Goal: Task Accomplishment & Management: Manage account settings

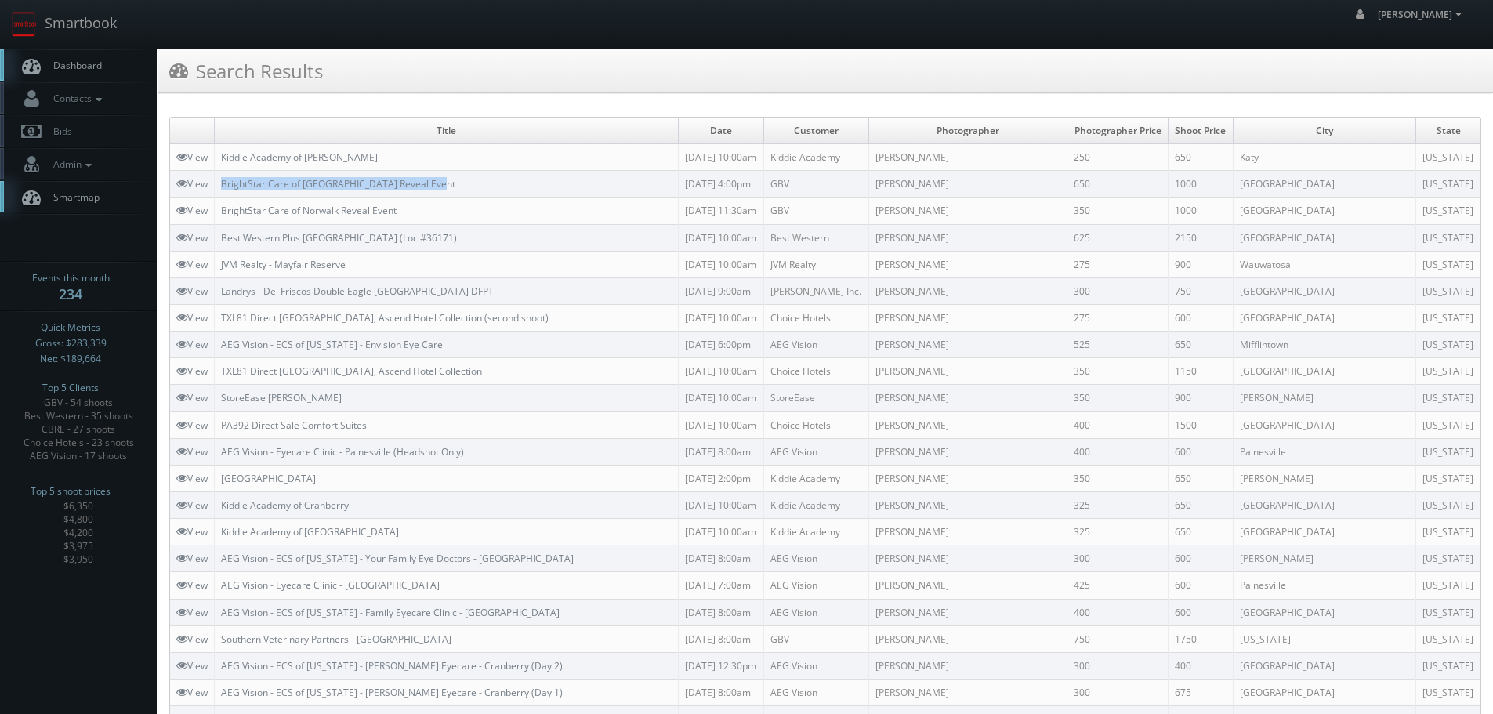
click at [56, 26] on link "Smartbook" at bounding box center [64, 24] width 129 height 49
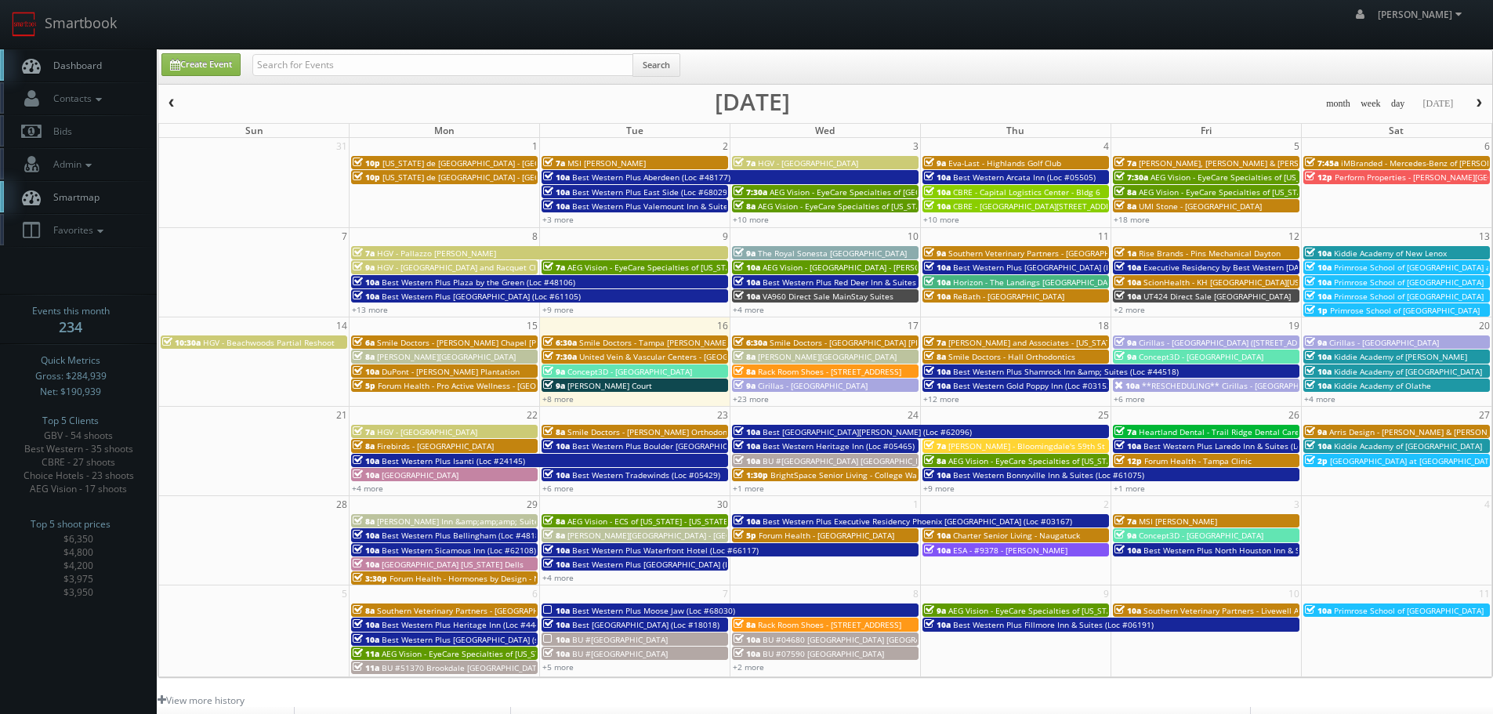
click at [1482, 109] on button "button" at bounding box center [1478, 104] width 27 height 20
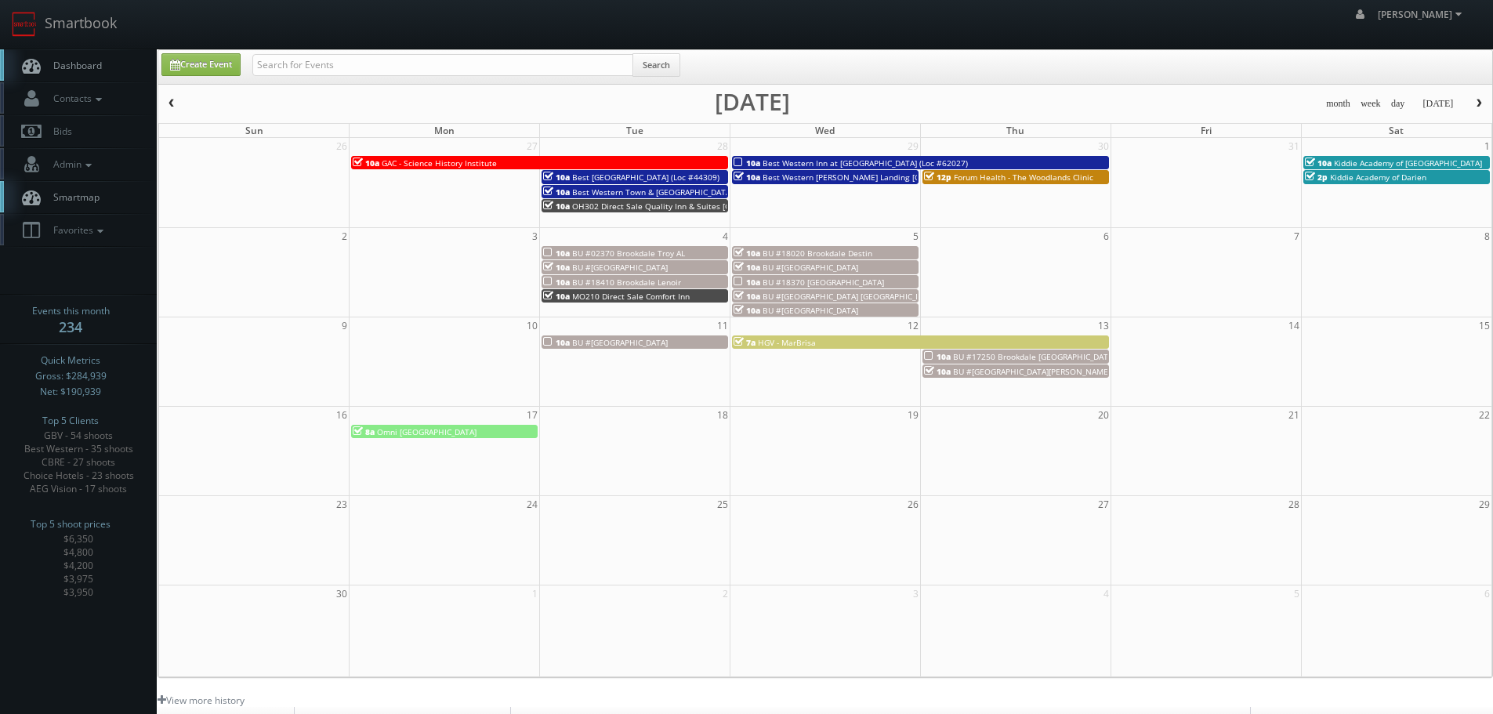
click at [172, 97] on button "button" at bounding box center [171, 104] width 27 height 20
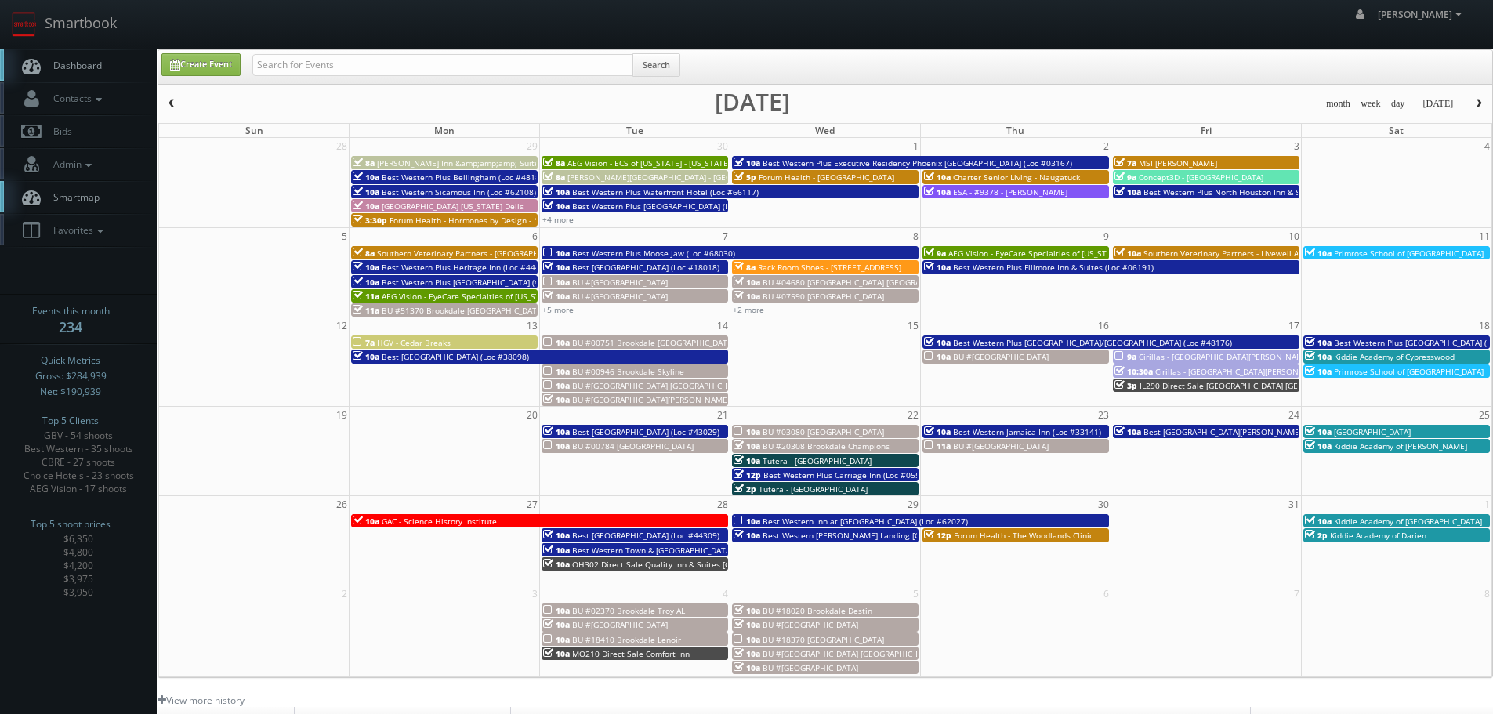
click at [172, 97] on button "button" at bounding box center [171, 104] width 27 height 20
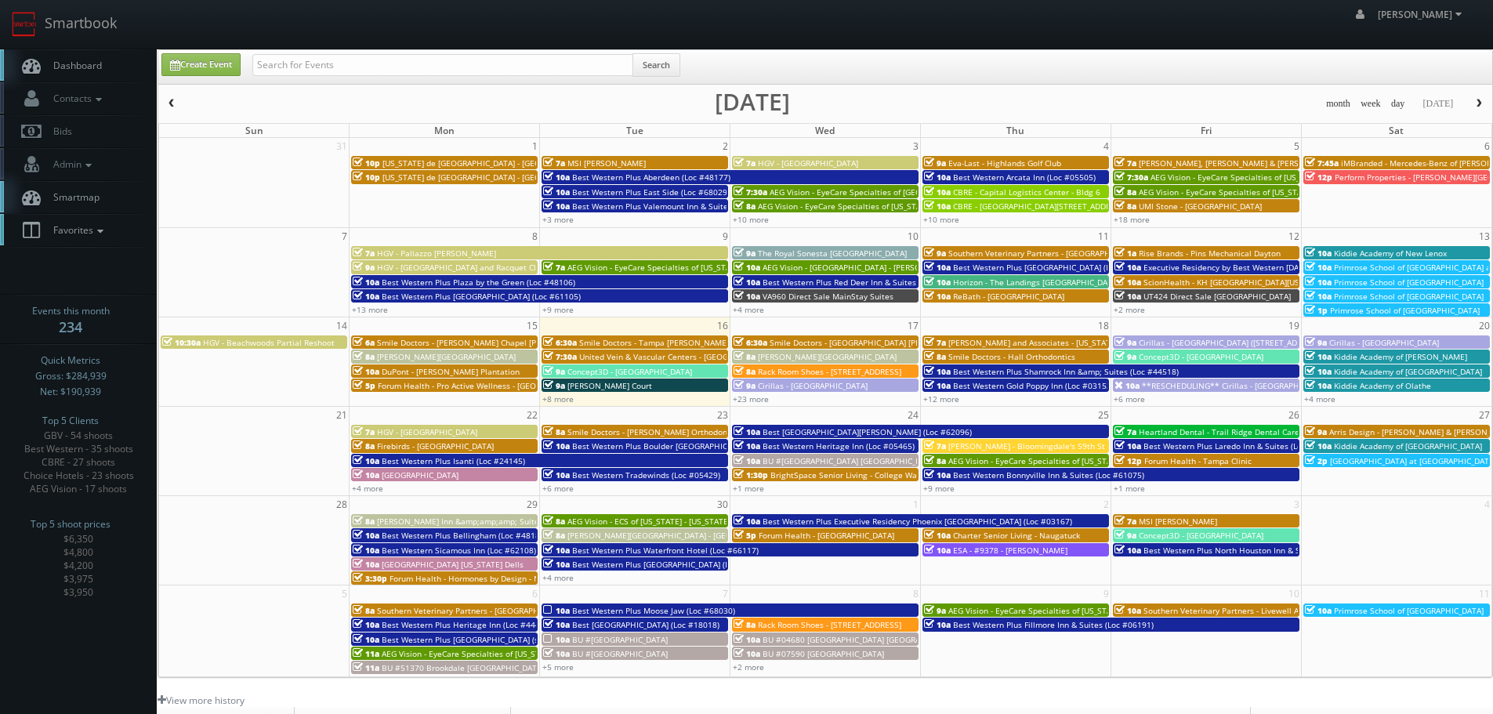
click at [114, 231] on link "Favorites" at bounding box center [78, 230] width 157 height 32
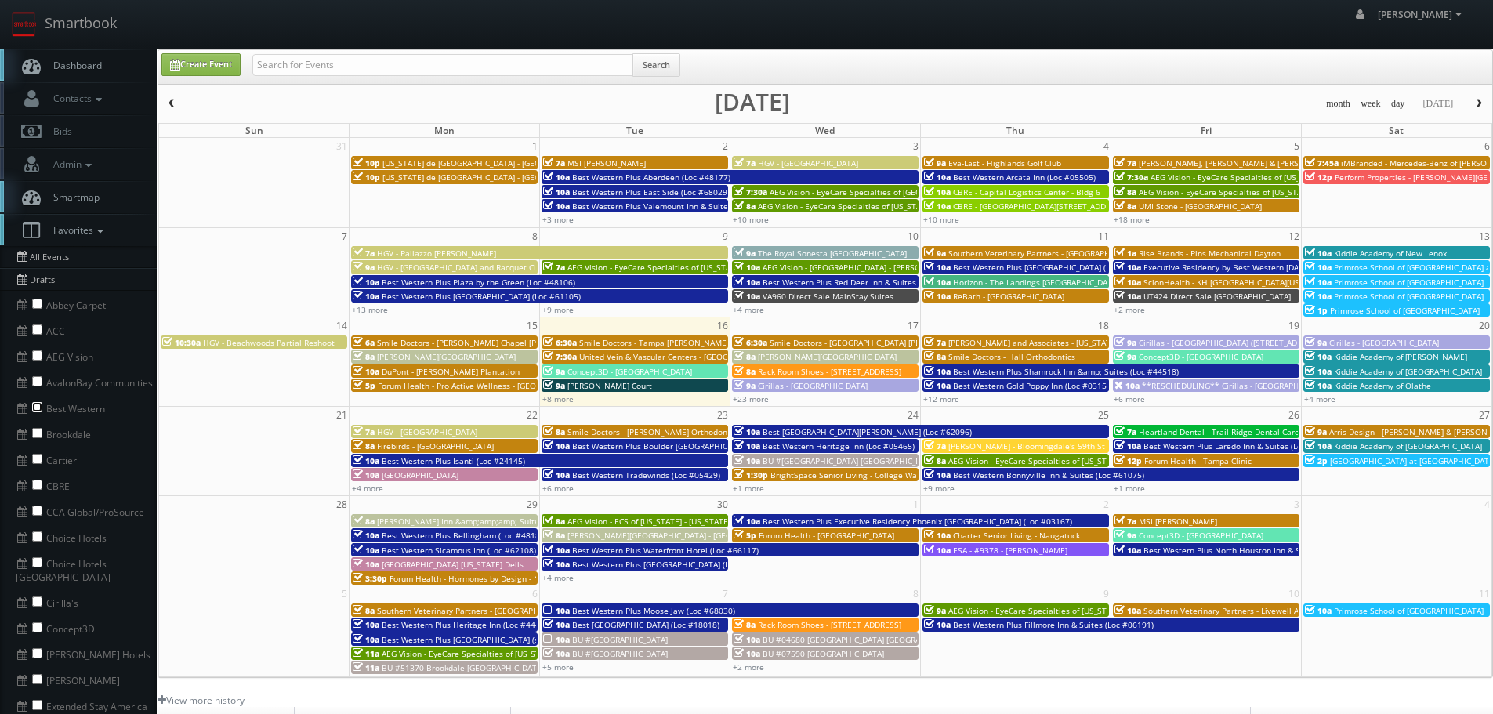
click at [38, 409] on input "checkbox" at bounding box center [37, 407] width 10 height 10
checkbox input "true"
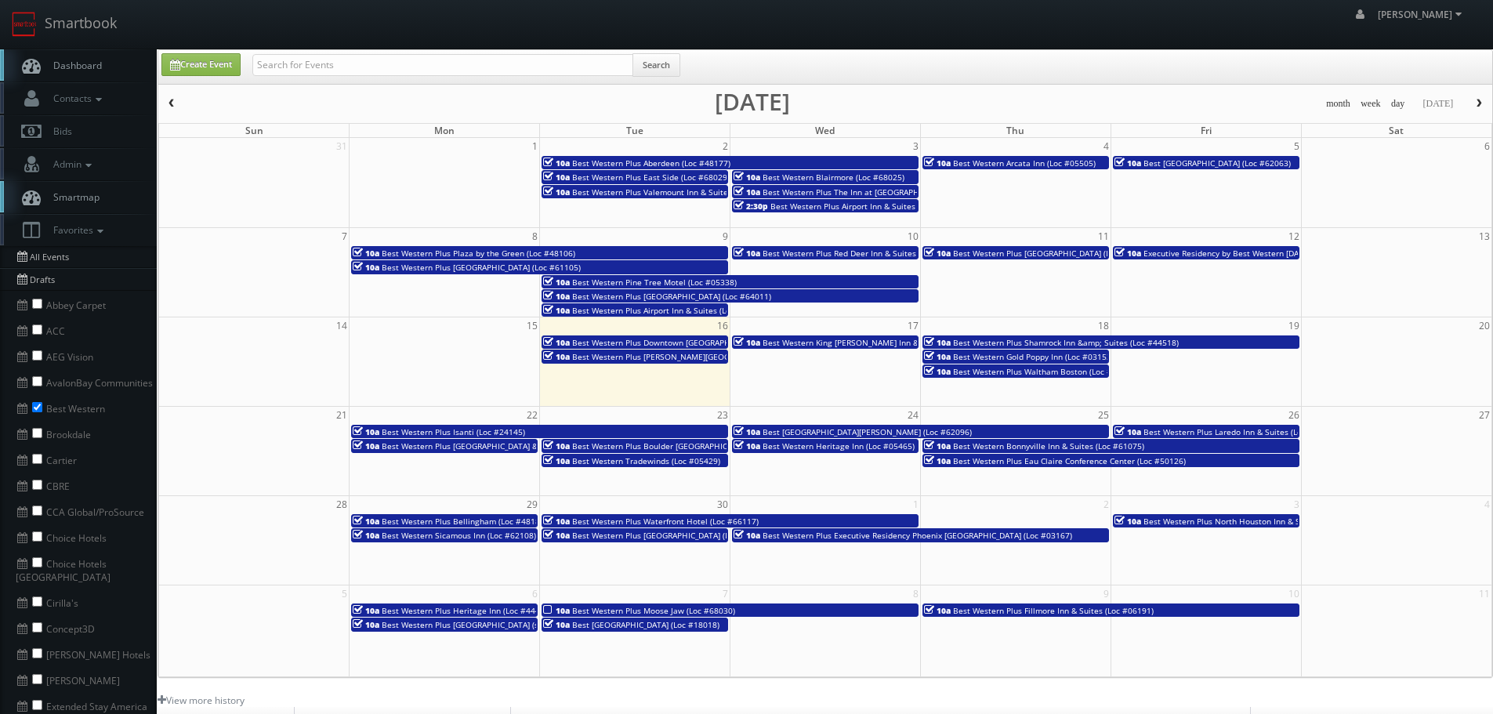
click at [1486, 103] on button "button" at bounding box center [1478, 104] width 27 height 20
